Goal: Check status: Check status

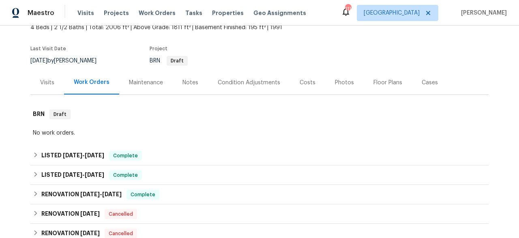
scroll to position [76, 0]
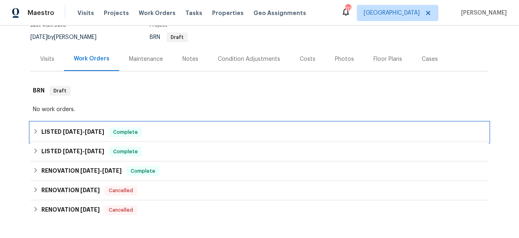
click at [66, 130] on span "[DATE]" at bounding box center [72, 132] width 19 height 6
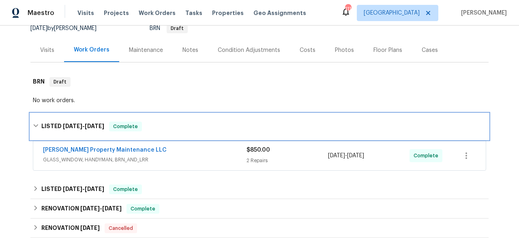
scroll to position [86, 0]
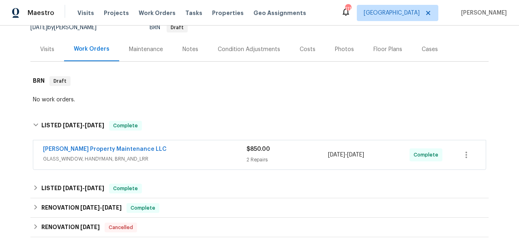
click at [131, 151] on div "[PERSON_NAME] Property Maintenance LLC" at bounding box center [145, 150] width 204 height 10
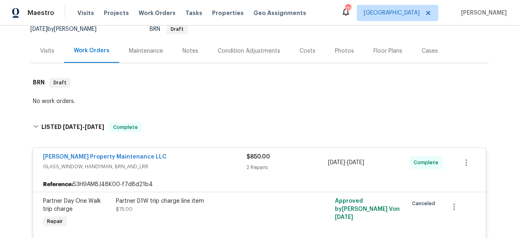
scroll to position [49, 0]
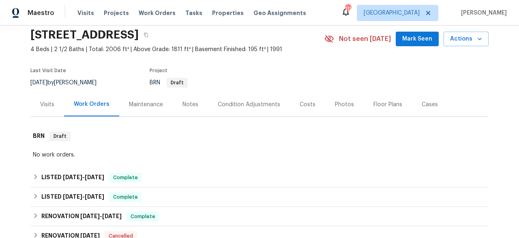
scroll to position [83, 0]
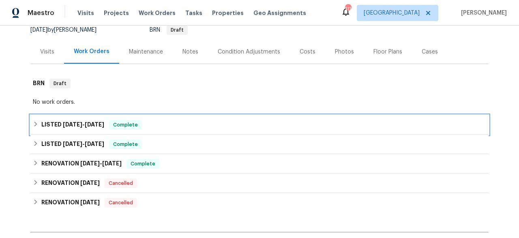
click at [77, 121] on h6 "LISTED [DATE] - [DATE]" at bounding box center [72, 125] width 63 height 10
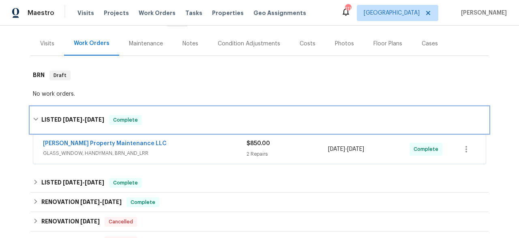
scroll to position [72, 0]
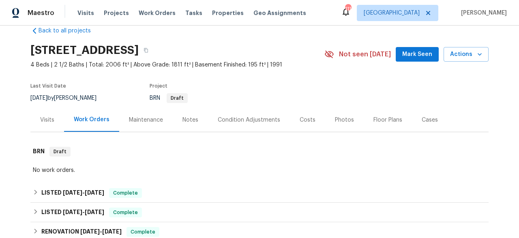
scroll to position [15, 0]
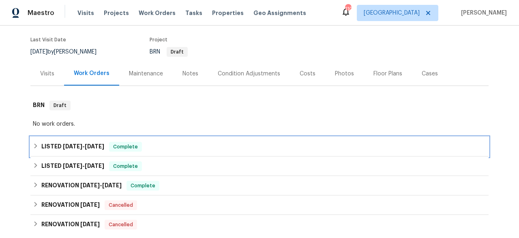
click at [85, 142] on h6 "LISTED [DATE] - [DATE]" at bounding box center [72, 147] width 63 height 10
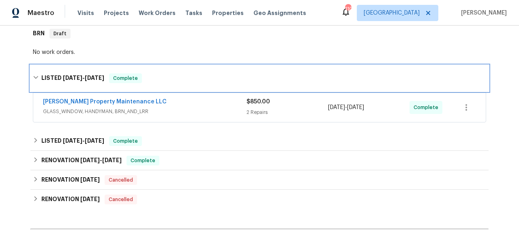
scroll to position [142, 0]
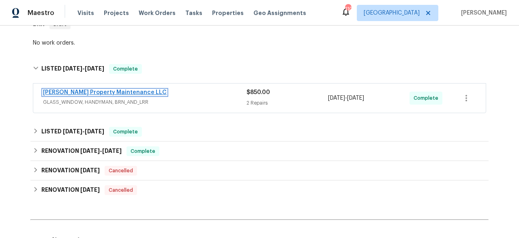
click at [114, 93] on link "[PERSON_NAME] Property Maintenance LLC" at bounding box center [105, 93] width 124 height 6
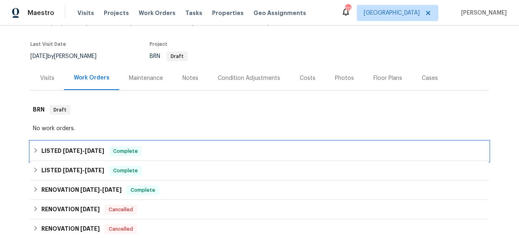
click at [84, 155] on h6 "LISTED [DATE] - [DATE]" at bounding box center [72, 151] width 63 height 10
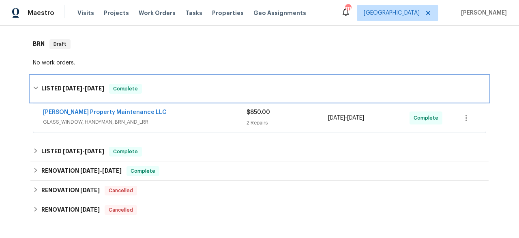
scroll to position [129, 0]
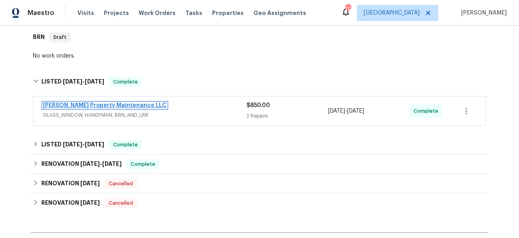
click at [105, 108] on link "[PERSON_NAME] Property Maintenance LLC" at bounding box center [105, 106] width 124 height 6
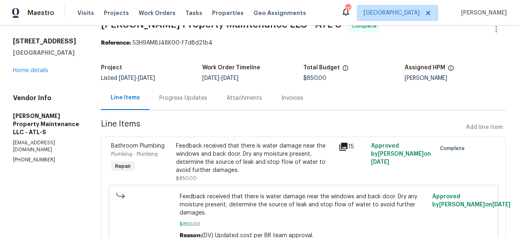
scroll to position [22, 0]
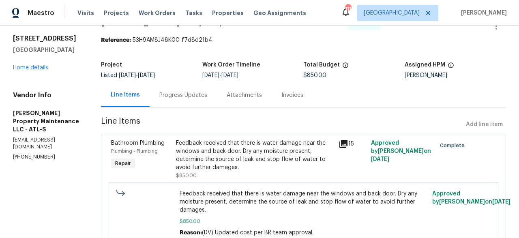
click at [190, 99] on div "Progress Updates" at bounding box center [183, 95] width 48 height 8
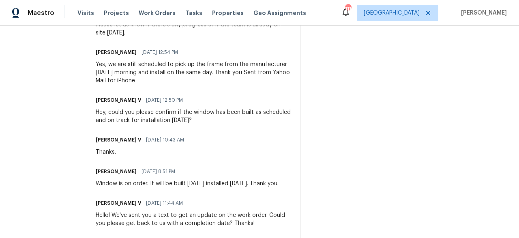
scroll to position [345, 0]
